Goal: Download file/media

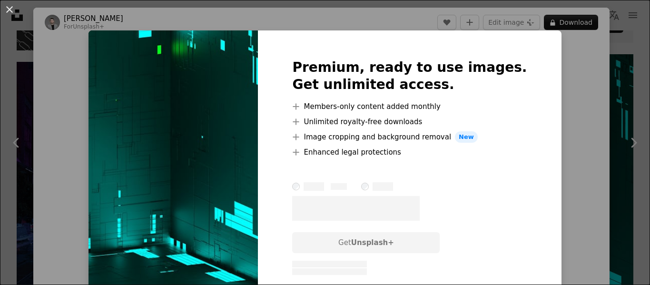
scroll to position [476, 0]
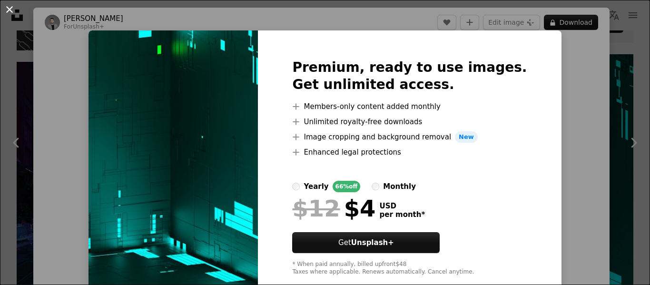
click at [9, 9] on button "An X shape" at bounding box center [9, 9] width 11 height 11
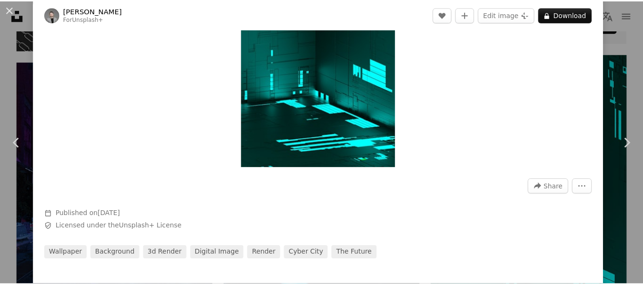
scroll to position [143, 0]
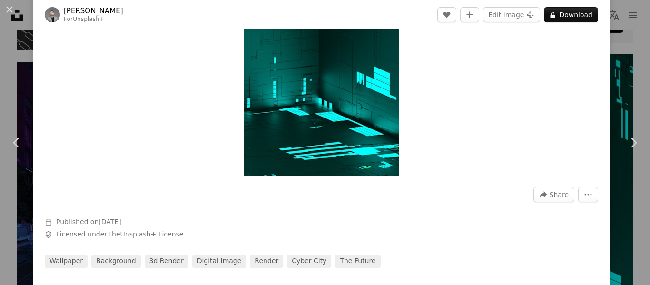
drag, startPoint x: 364, startPoint y: 69, endPoint x: 531, endPoint y: 79, distance: 167.3
click at [531, 79] on div "Zoom in" at bounding box center [321, 37] width 576 height 286
drag, startPoint x: 615, startPoint y: 46, endPoint x: 604, endPoint y: 50, distance: 11.1
click at [615, 46] on div "An X shape Chevron left Chevron right [PERSON_NAME] For Unsplash+ A heart A plu…" at bounding box center [325, 142] width 650 height 285
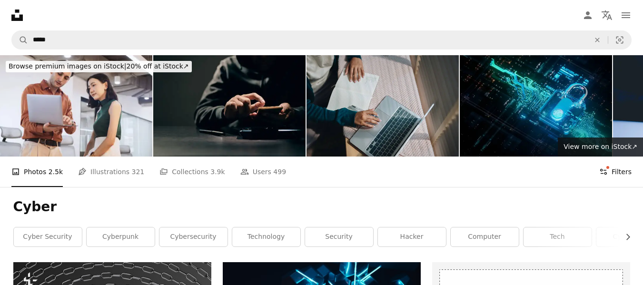
click at [619, 175] on button "Filters Filters" at bounding box center [615, 172] width 32 height 30
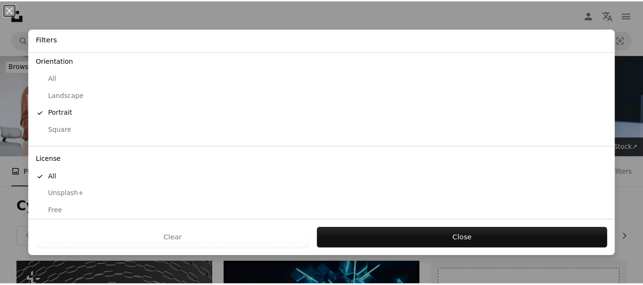
scroll to position [93, 0]
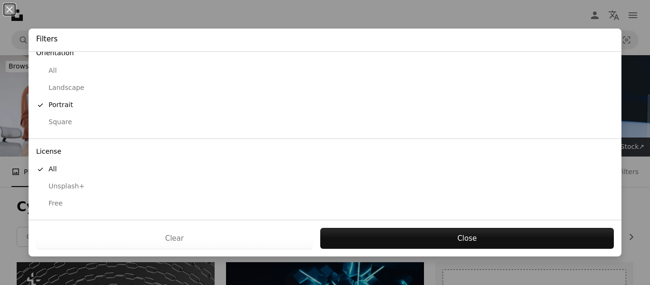
click at [59, 209] on button "Free" at bounding box center [325, 203] width 593 height 17
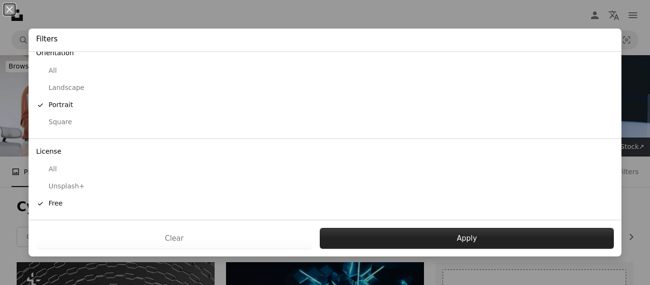
click at [402, 228] on button "Apply" at bounding box center [467, 238] width 294 height 21
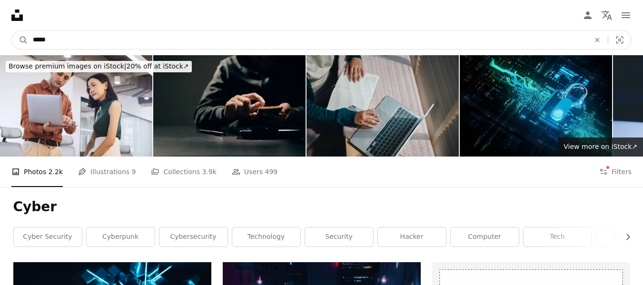
drag, startPoint x: 72, startPoint y: 40, endPoint x: 0, endPoint y: 9, distance: 78.7
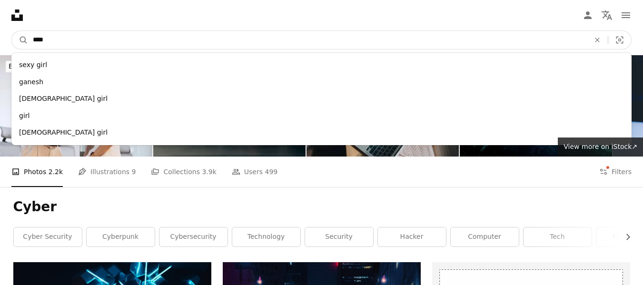
type input "****"
click at [12, 31] on button "A magnifying glass" at bounding box center [20, 40] width 16 height 18
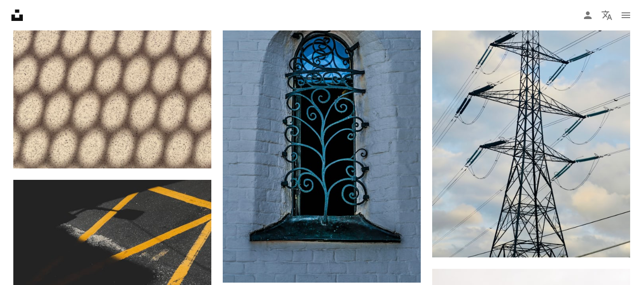
scroll to position [4189, 0]
